Goal: Task Accomplishment & Management: Use online tool/utility

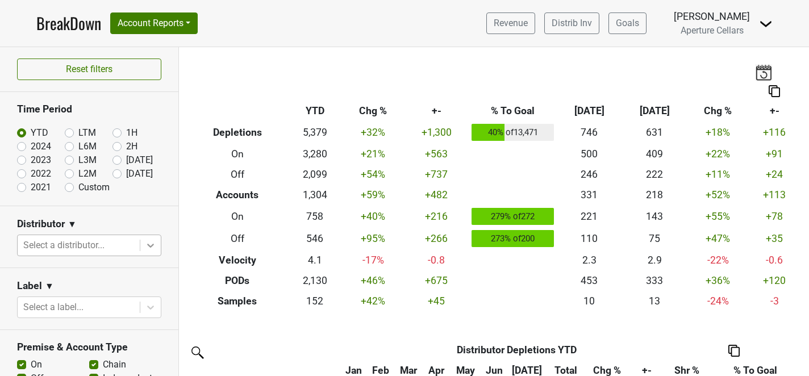
click at [153, 245] on icon at bounding box center [150, 245] width 11 height 11
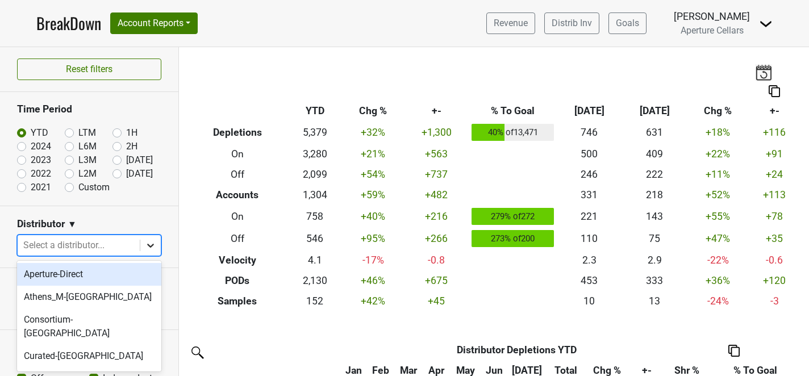
click at [153, 245] on icon at bounding box center [150, 245] width 11 height 11
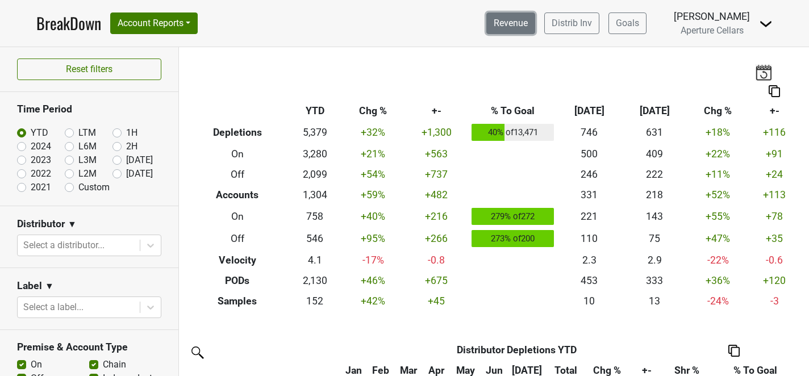
click at [522, 23] on link "Revenue" at bounding box center [510, 23] width 49 height 22
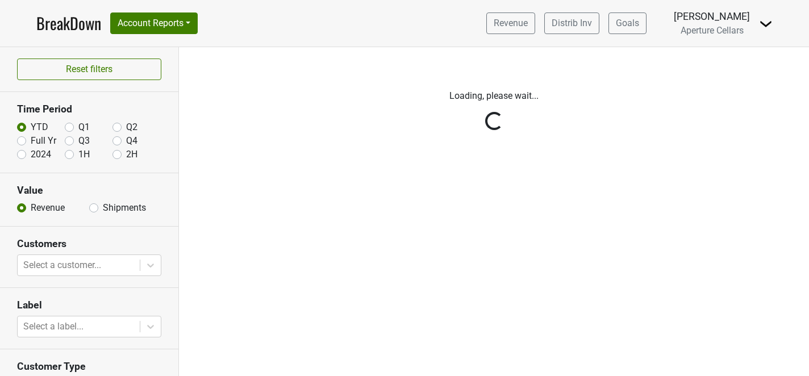
click at [95, 210] on div "Reset filters Time Period YTD Q1 Q2 Full Yr Q3 Q4 2024 1H 2H Value Revenue Ship…" at bounding box center [89, 211] width 179 height 329
click at [91, 210] on div "Reset filters Time Period YTD Q1 Q2 Full Yr Q3 Q4 2024 1H 2H Value Revenue Ship…" at bounding box center [89, 211] width 179 height 329
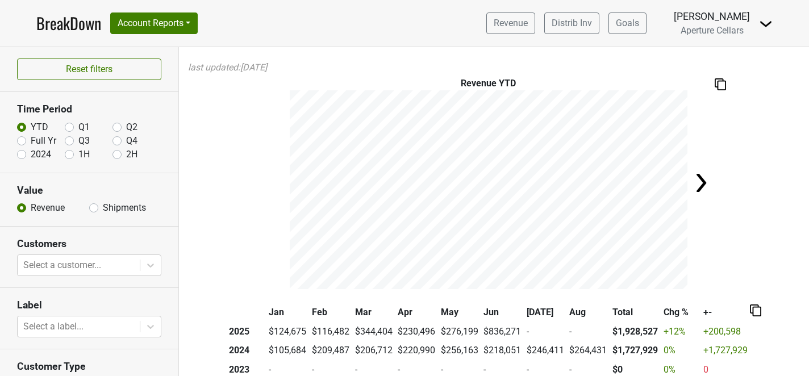
click at [103, 207] on label "Shipments" at bounding box center [124, 208] width 43 height 14
click at [94, 207] on input "Shipments" at bounding box center [93, 206] width 9 height 11
radio input "true"
